Goal: Navigation & Orientation: Find specific page/section

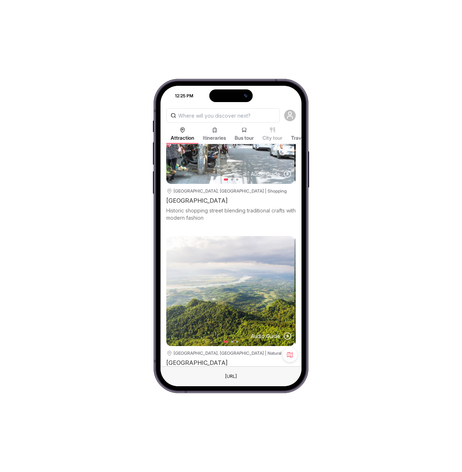
scroll to position [8044, 0]
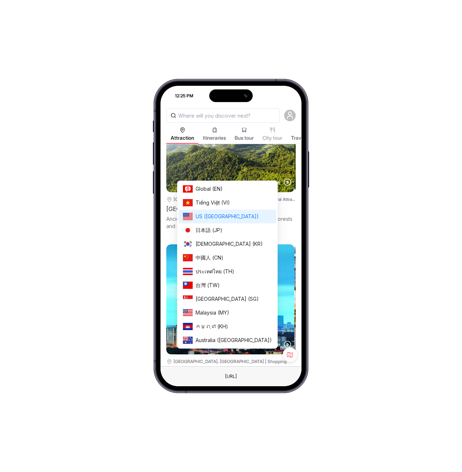
click at [195, 434] on span "US ([GEOGRAPHIC_DATA])" at bounding box center [207, 436] width 64 height 5
click at [204, 188] on span "Global (EN)" at bounding box center [234, 189] width 76 height 8
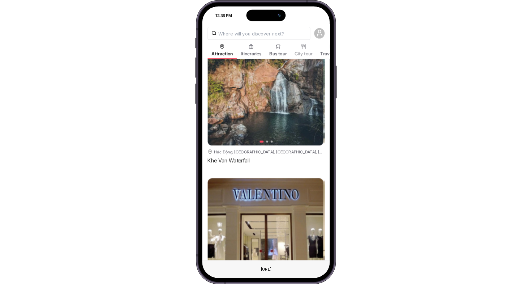
scroll to position [217, 0]
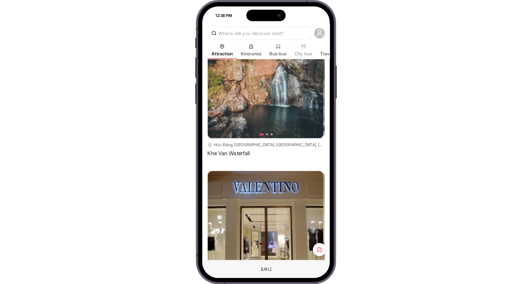
click at [232, 148] on div "Khe Van Waterfall" at bounding box center [266, 152] width 117 height 9
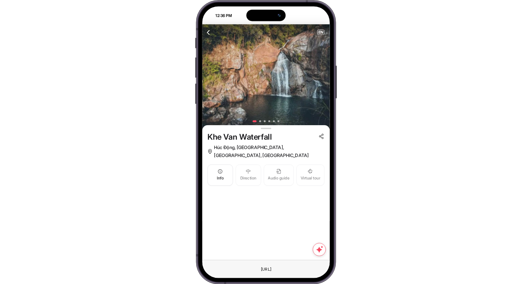
click at [300, 147] on span "Húc Động, Bình Liêu District, Quảng Ninh, Vietnam" at bounding box center [269, 151] width 111 height 16
click at [247, 148] on span "Húc Động, Bình Liêu District, Quảng Ninh, Vietnam" at bounding box center [269, 151] width 111 height 16
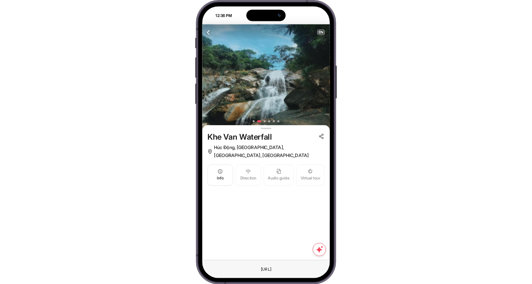
click at [209, 34] on icon "button" at bounding box center [209, 32] width 8 height 8
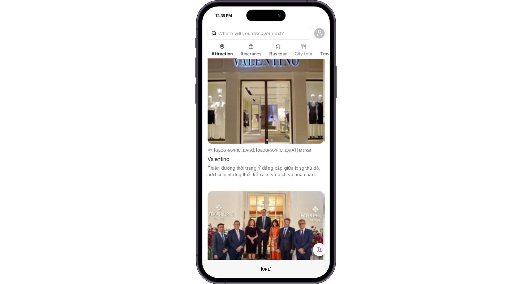
scroll to position [365, 0]
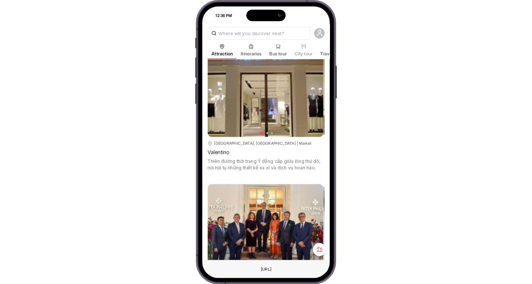
click at [223, 148] on div "Valentino" at bounding box center [266, 151] width 117 height 9
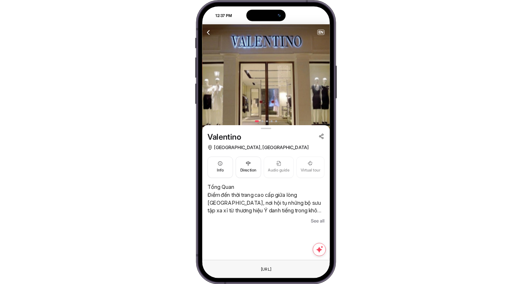
click at [209, 32] on icon "button" at bounding box center [209, 32] width 8 height 8
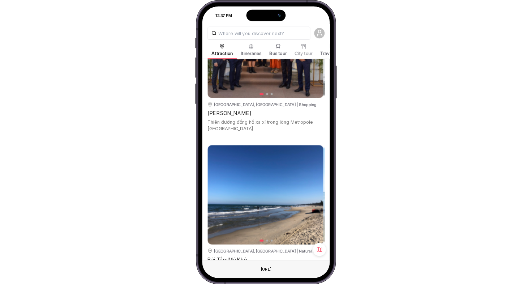
scroll to position [579, 0]
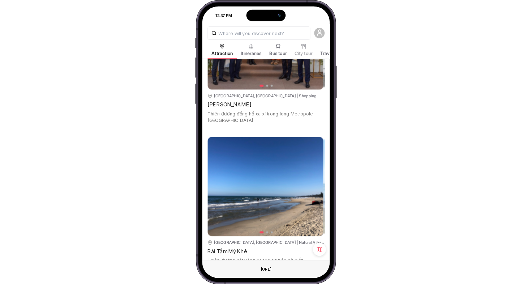
click at [242, 100] on div "Patek Philippe Boutique" at bounding box center [266, 104] width 117 height 9
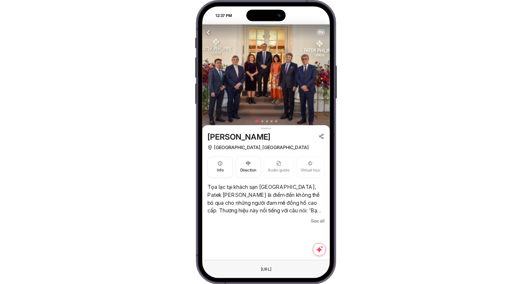
click at [208, 32] on icon "button" at bounding box center [209, 32] width 8 height 8
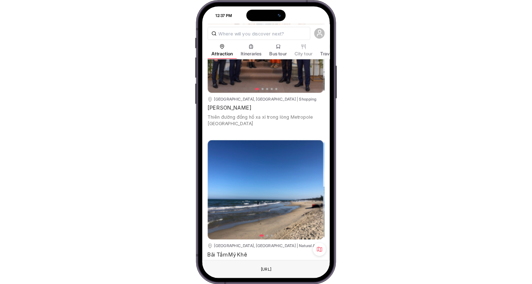
click at [395, 82] on div "12:37 PM Attraction Itineraries Bus tour City tour Travel Blog NEARBY ATTRACTIO…" at bounding box center [266, 142] width 532 height 284
